Goal: Find specific page/section: Find specific page/section

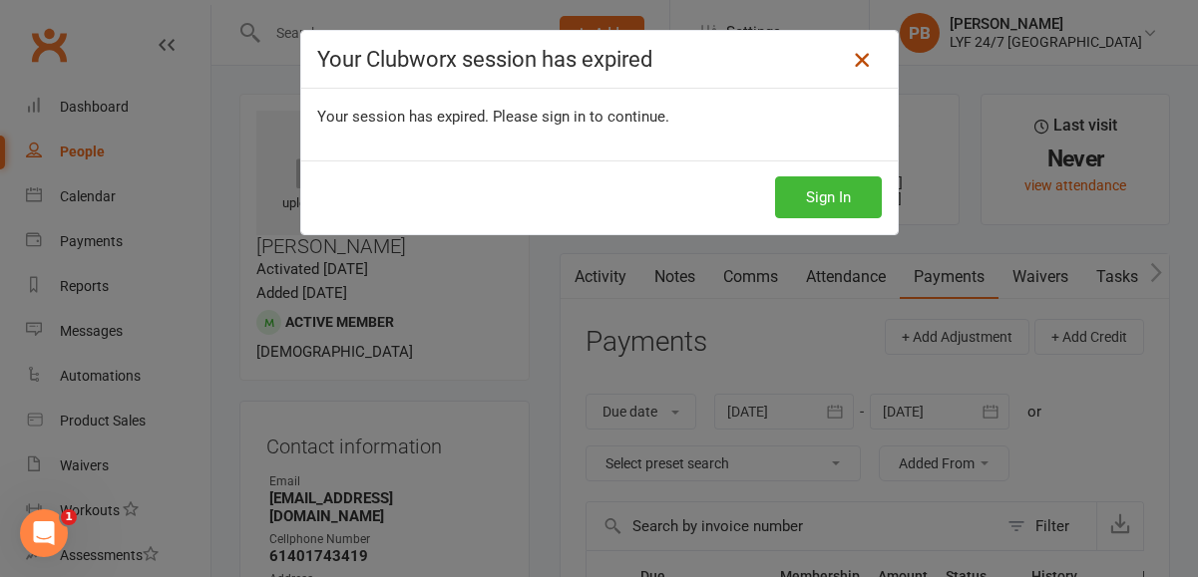
click at [864, 59] on icon at bounding box center [862, 60] width 24 height 24
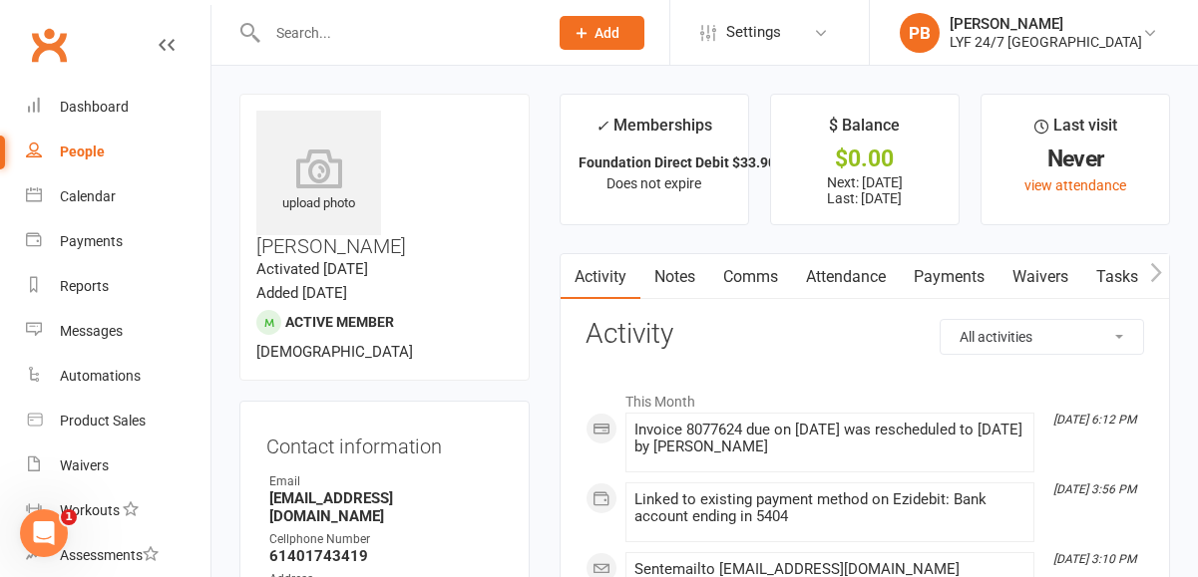
click at [381, 61] on div at bounding box center [386, 32] width 294 height 65
click at [381, 38] on input "text" at bounding box center [397, 33] width 272 height 28
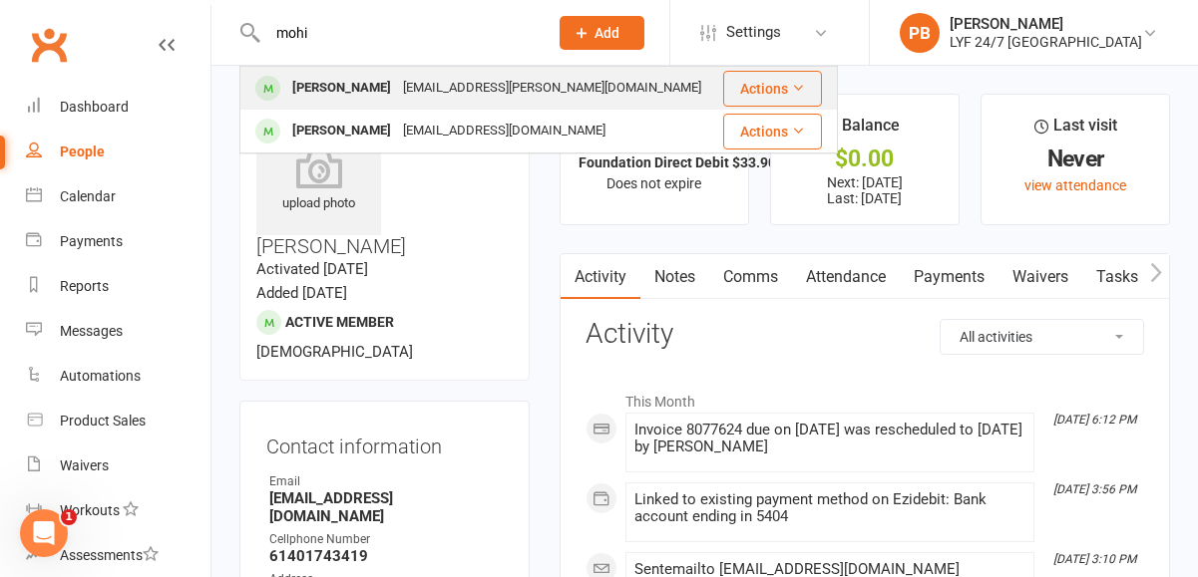
type input "mohi"
click at [317, 94] on div "Mohit Kapadia" at bounding box center [341, 88] width 111 height 29
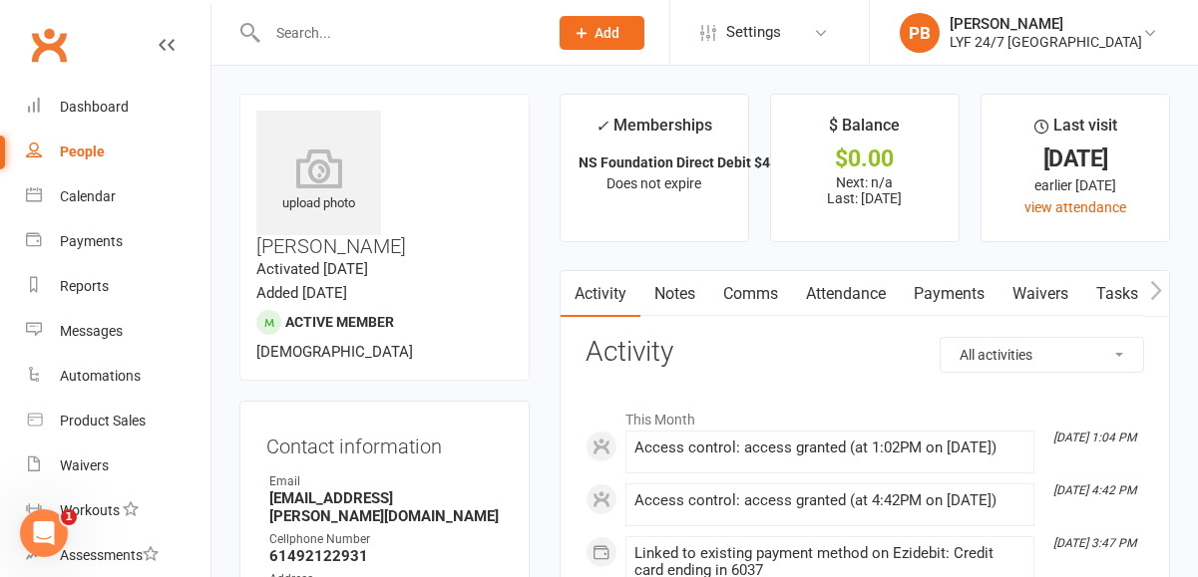
click at [760, 297] on link "Comms" at bounding box center [750, 294] width 83 height 46
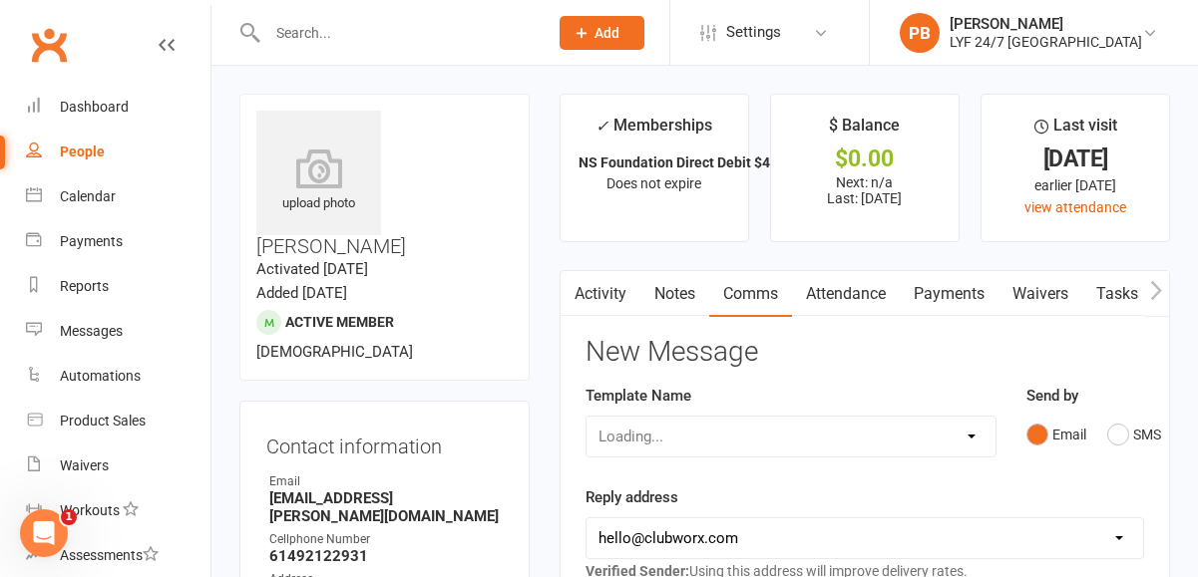
click at [847, 284] on link "Attendance" at bounding box center [846, 294] width 108 height 46
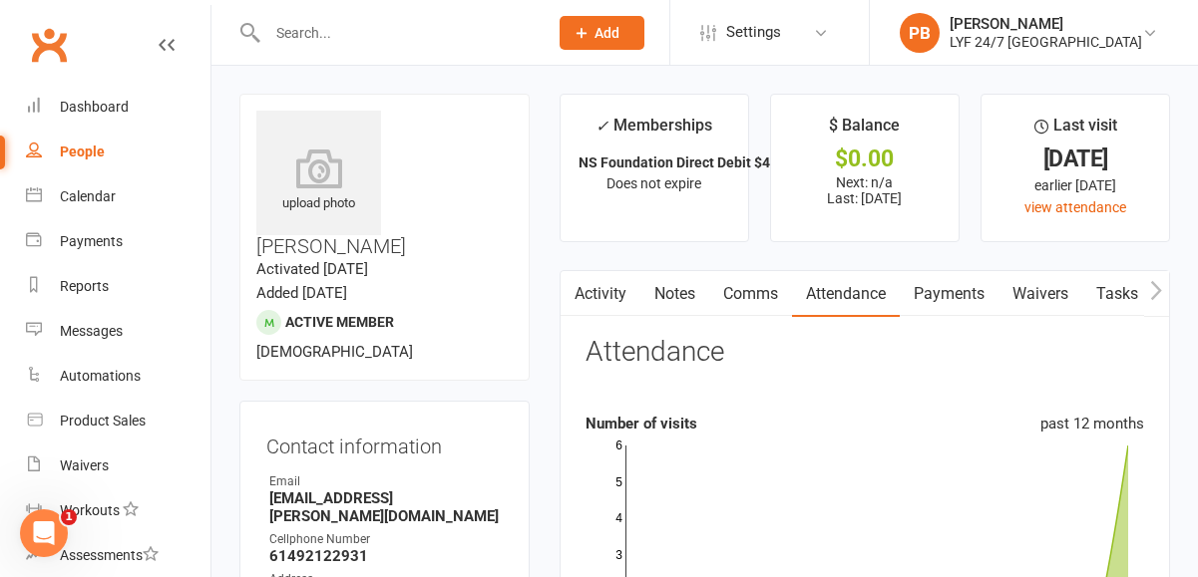
click at [963, 296] on link "Payments" at bounding box center [948, 294] width 99 height 46
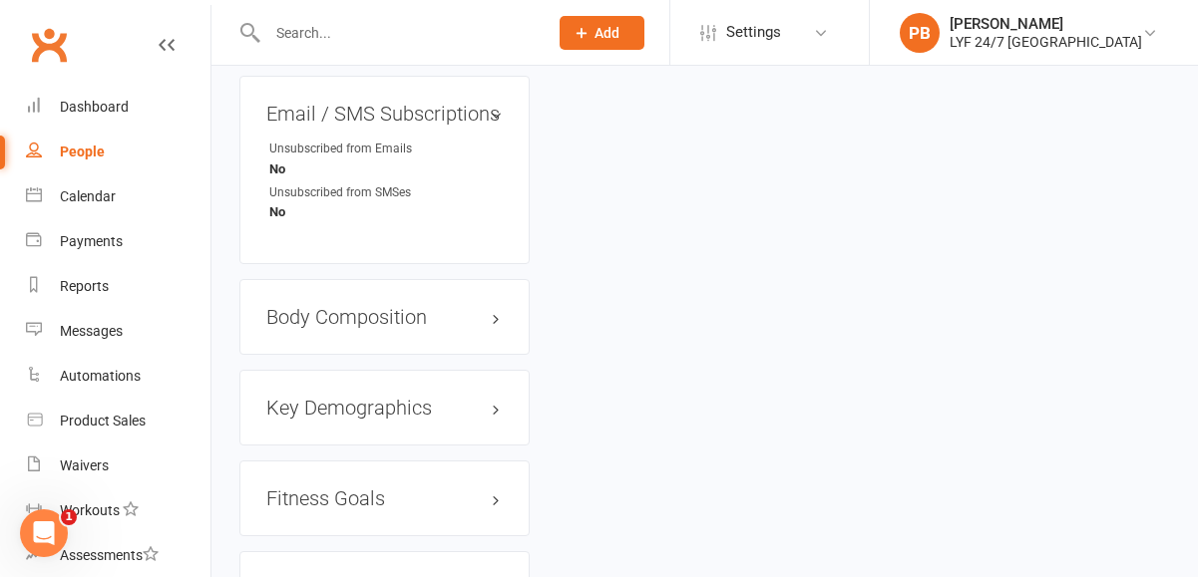
scroll to position [1765, 0]
